Goal: Task Accomplishment & Management: Manage account settings

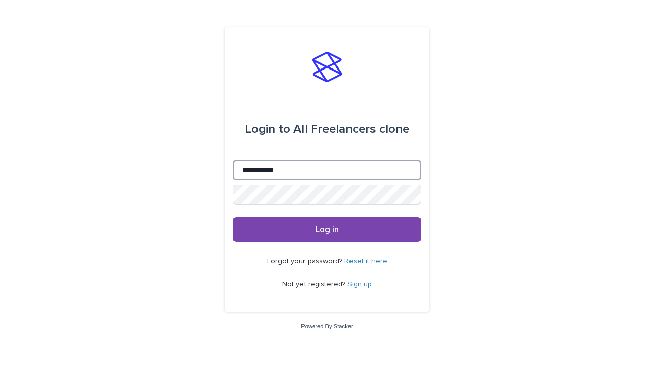
type input "**********"
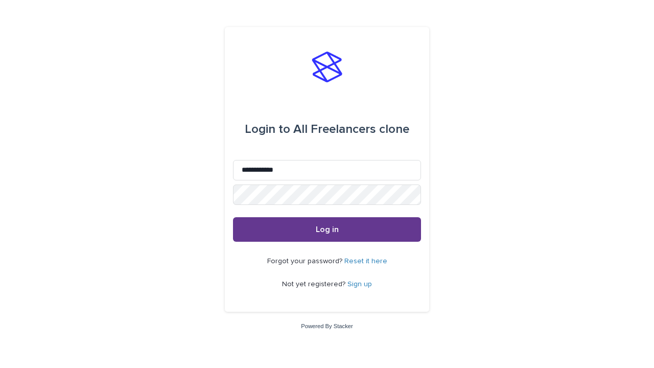
click at [327, 229] on span "Log in" at bounding box center [327, 229] width 23 height 8
